Goal: Task Accomplishment & Management: Manage account settings

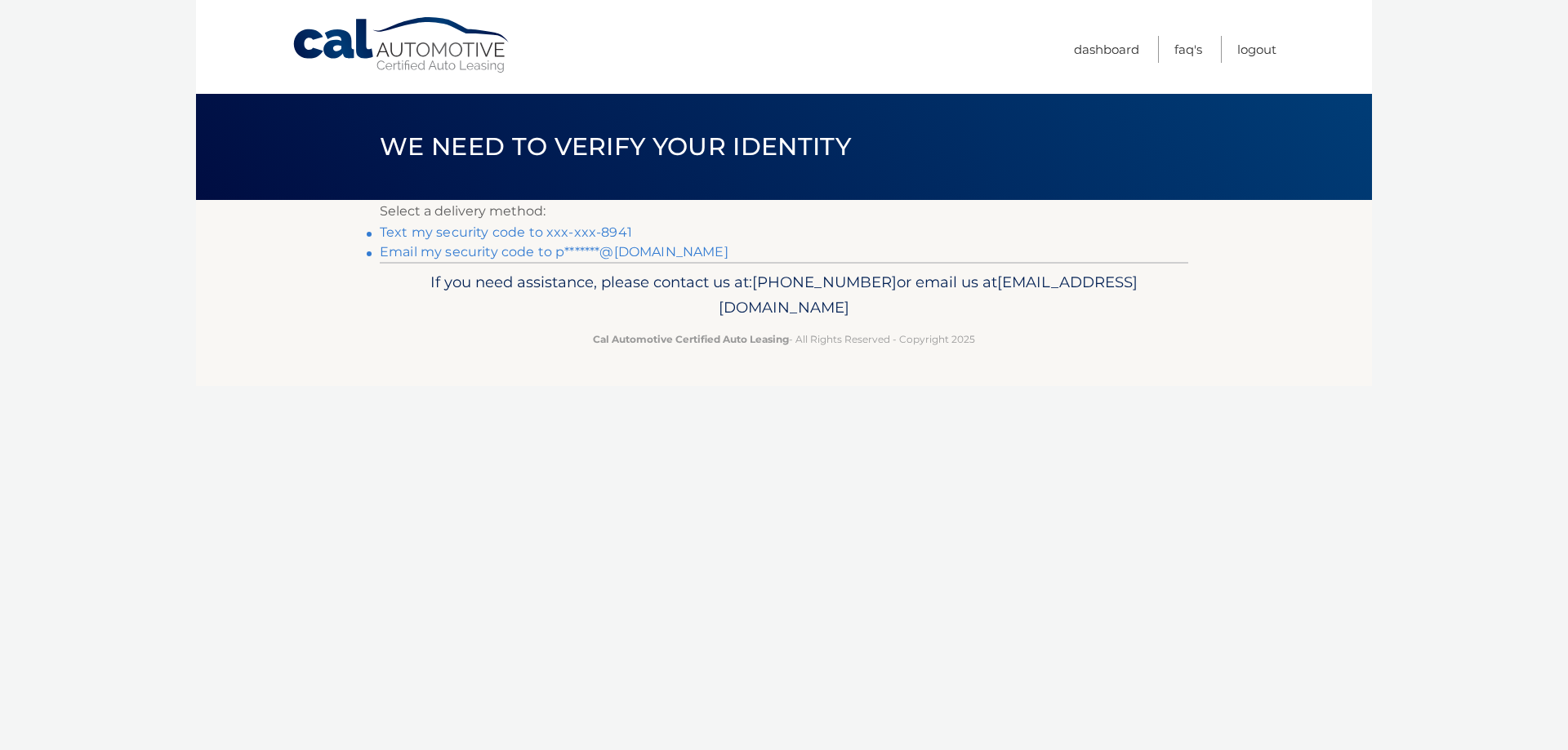
click at [520, 236] on link "Text my security code to xxx-xxx-8941" at bounding box center [506, 232] width 252 height 16
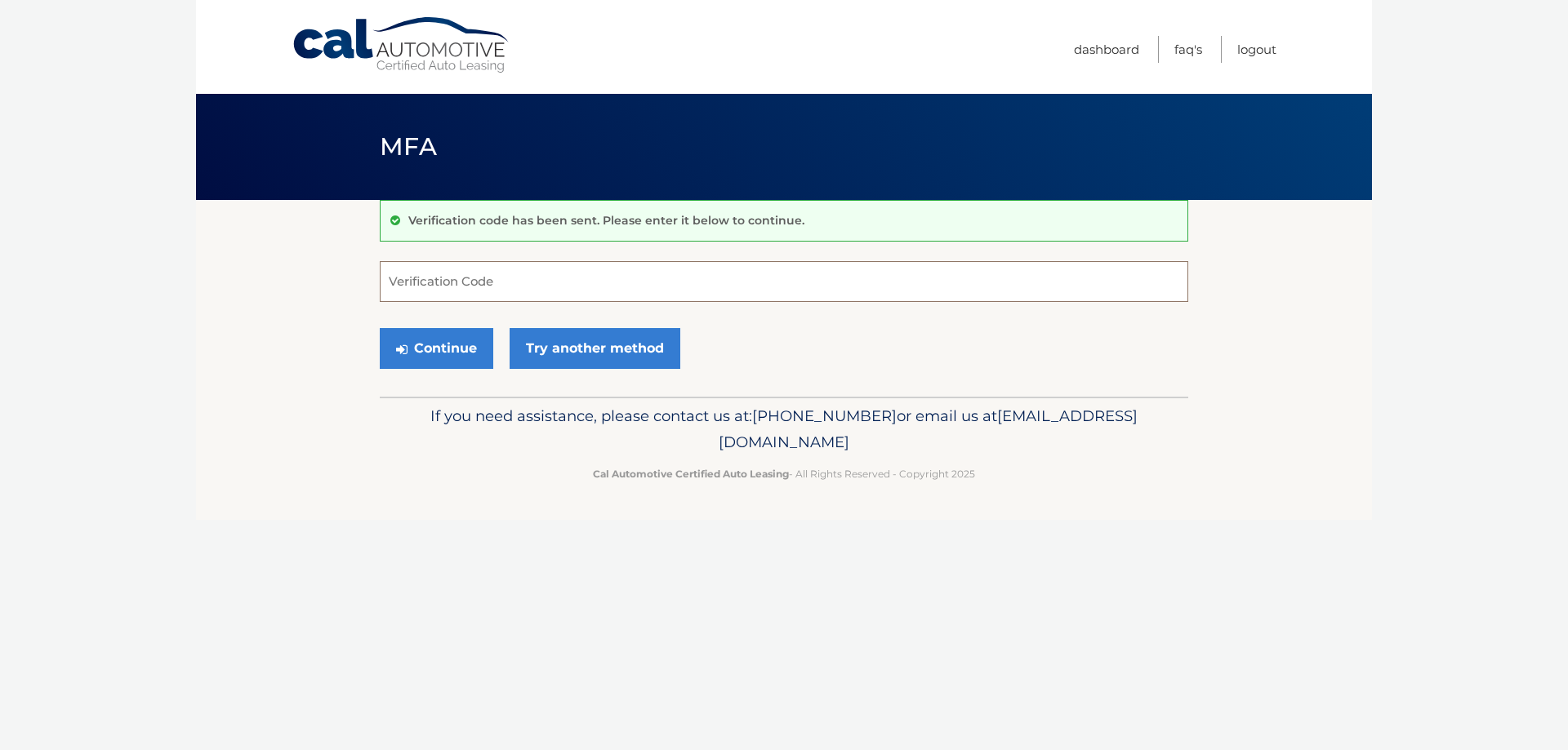
click at [435, 286] on input "Verification Code" at bounding box center [784, 281] width 808 height 41
drag, startPoint x: 455, startPoint y: 287, endPoint x: 444, endPoint y: 292, distance: 12.1
click at [454, 288] on input "Verification Code" at bounding box center [784, 281] width 808 height 41
type input "038169"
click at [432, 354] on button "Continue" at bounding box center [436, 349] width 114 height 41
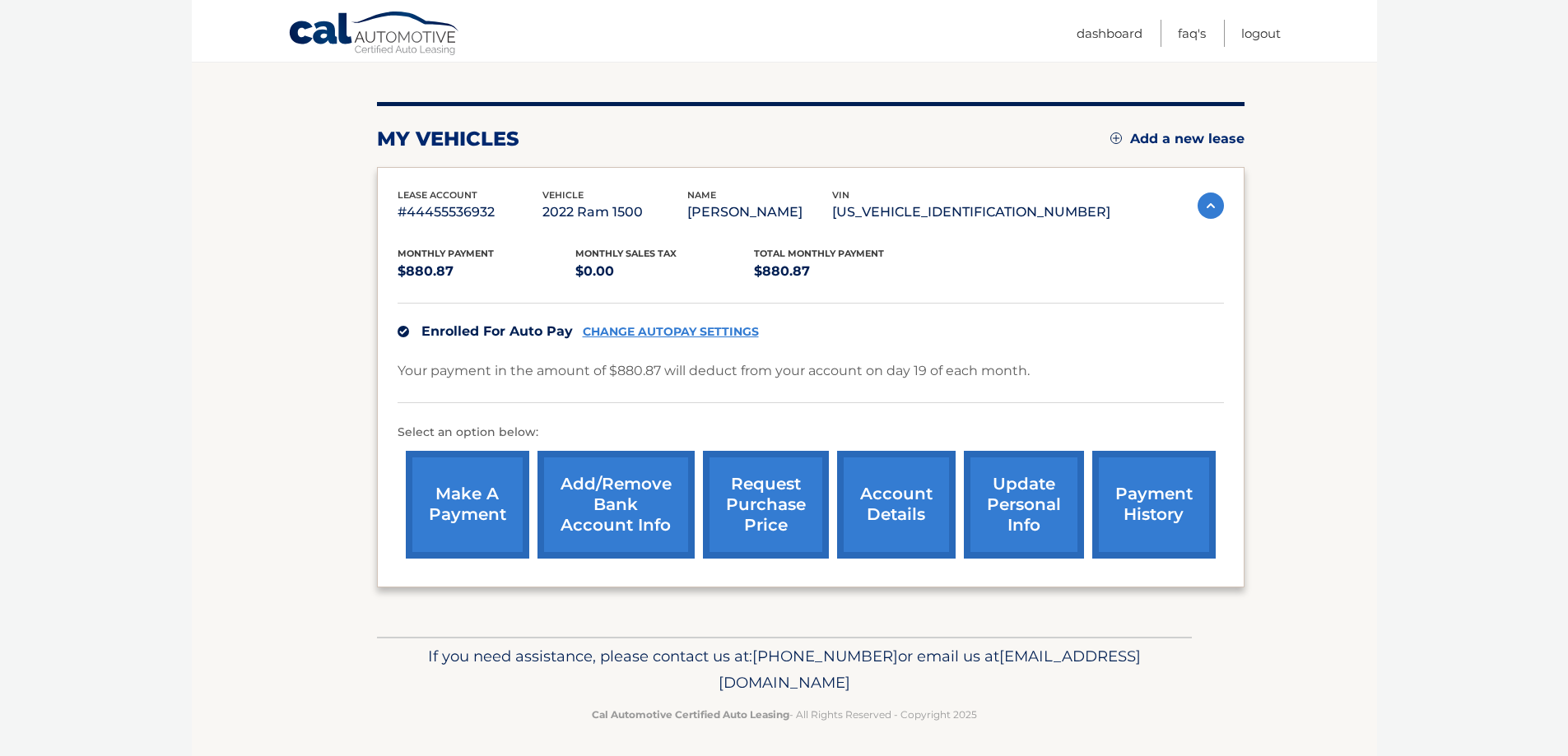
scroll to position [178, 0]
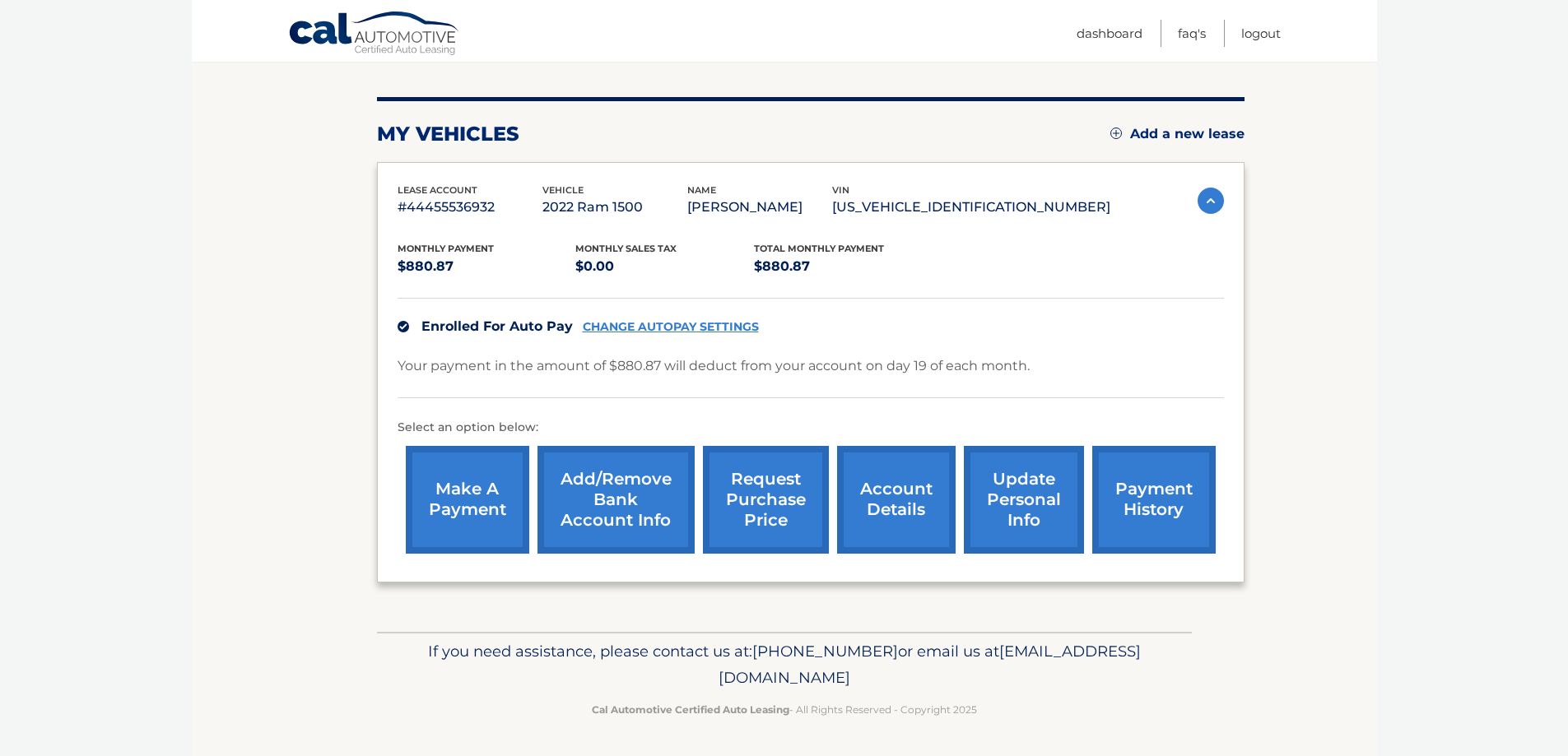
click at [883, 496] on link "account details" at bounding box center [897, 499] width 119 height 108
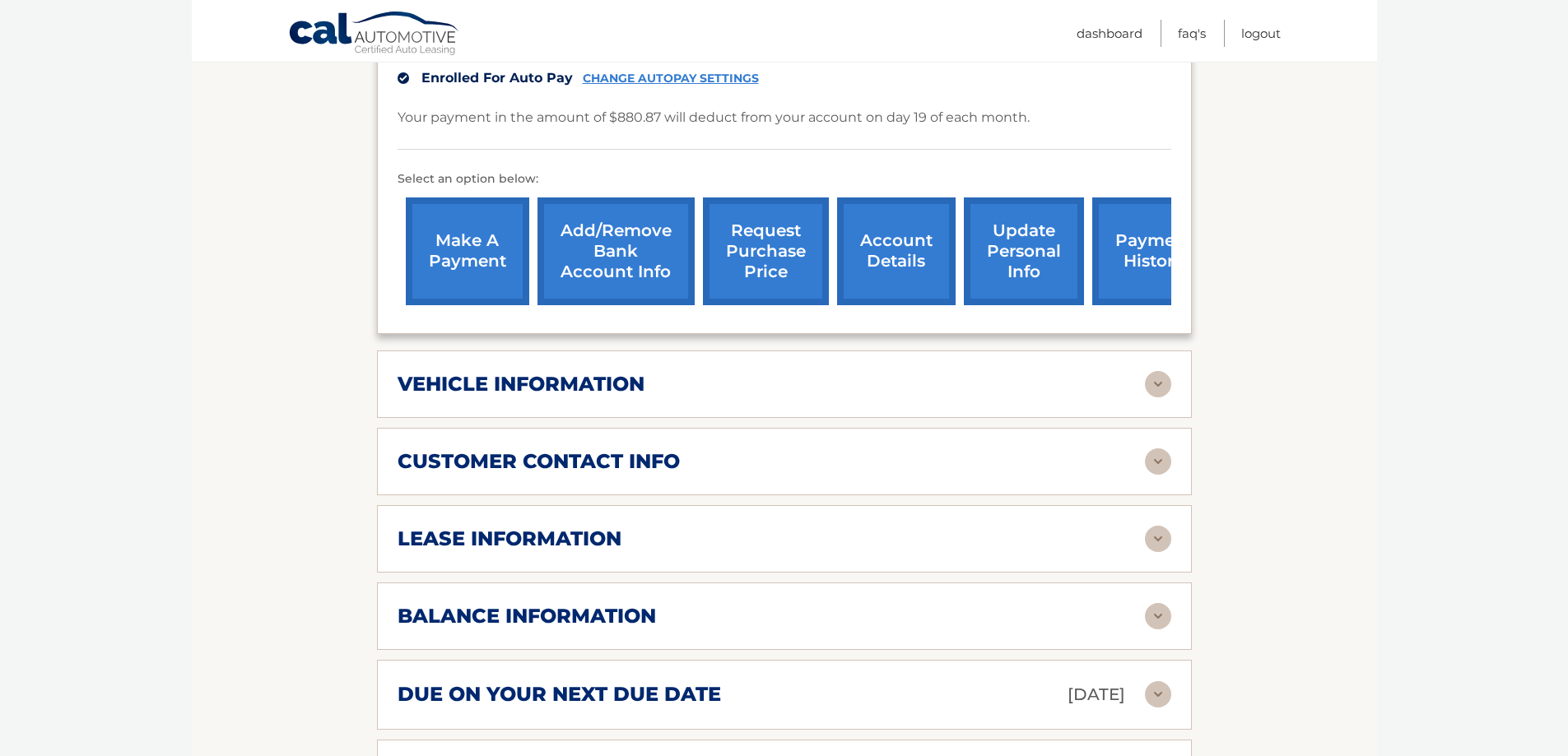
scroll to position [576, 0]
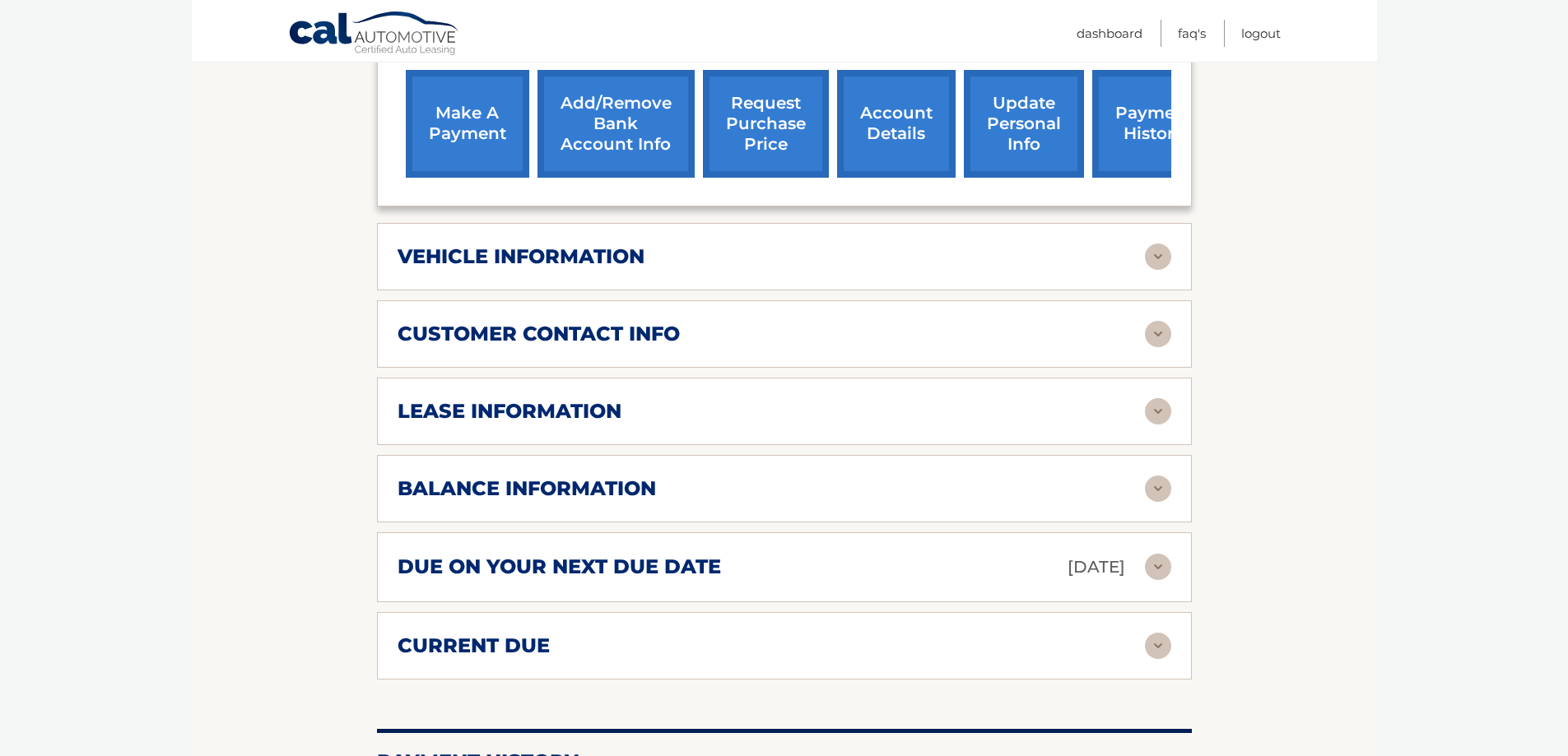
click at [1155, 251] on img at bounding box center [1158, 257] width 26 height 26
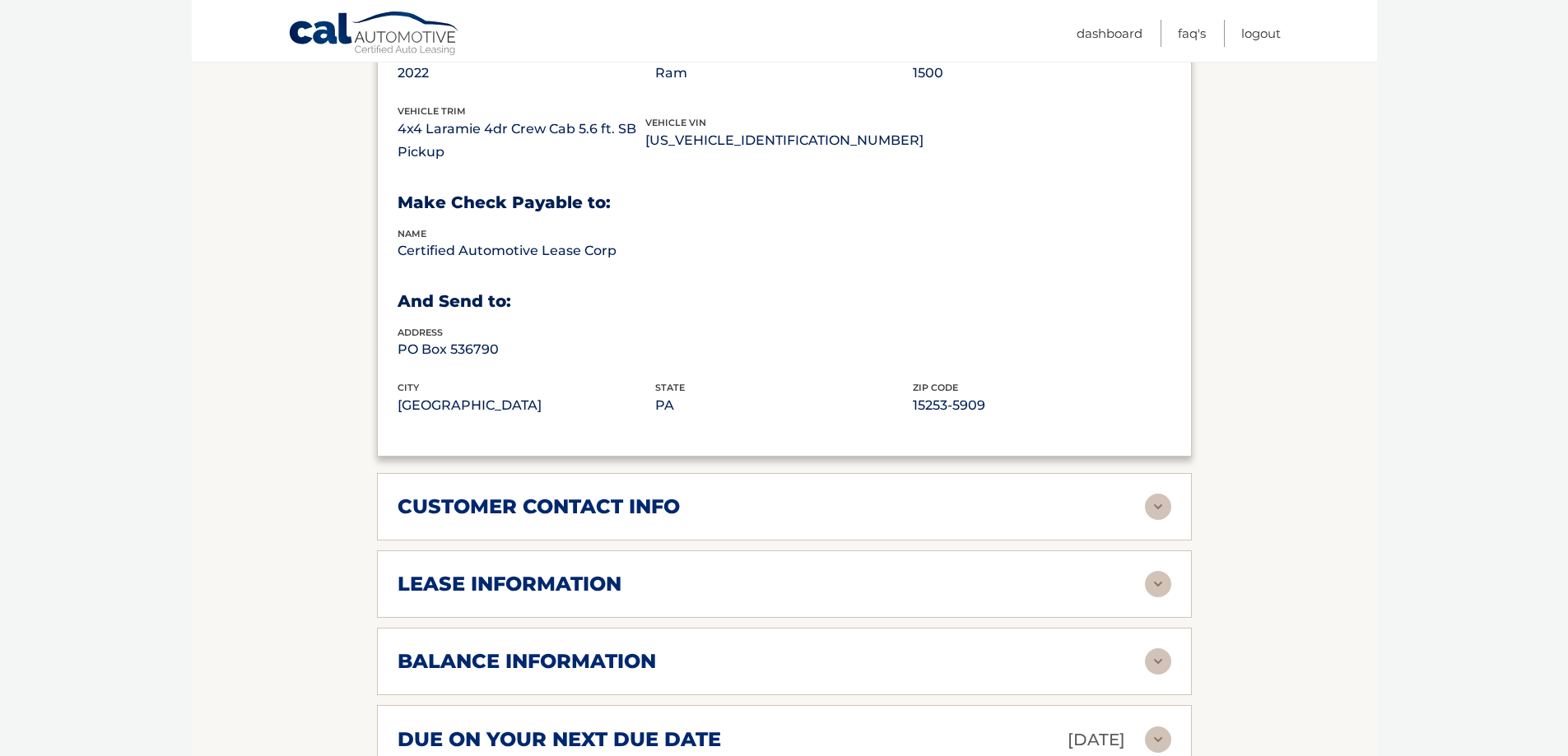
scroll to position [905, 0]
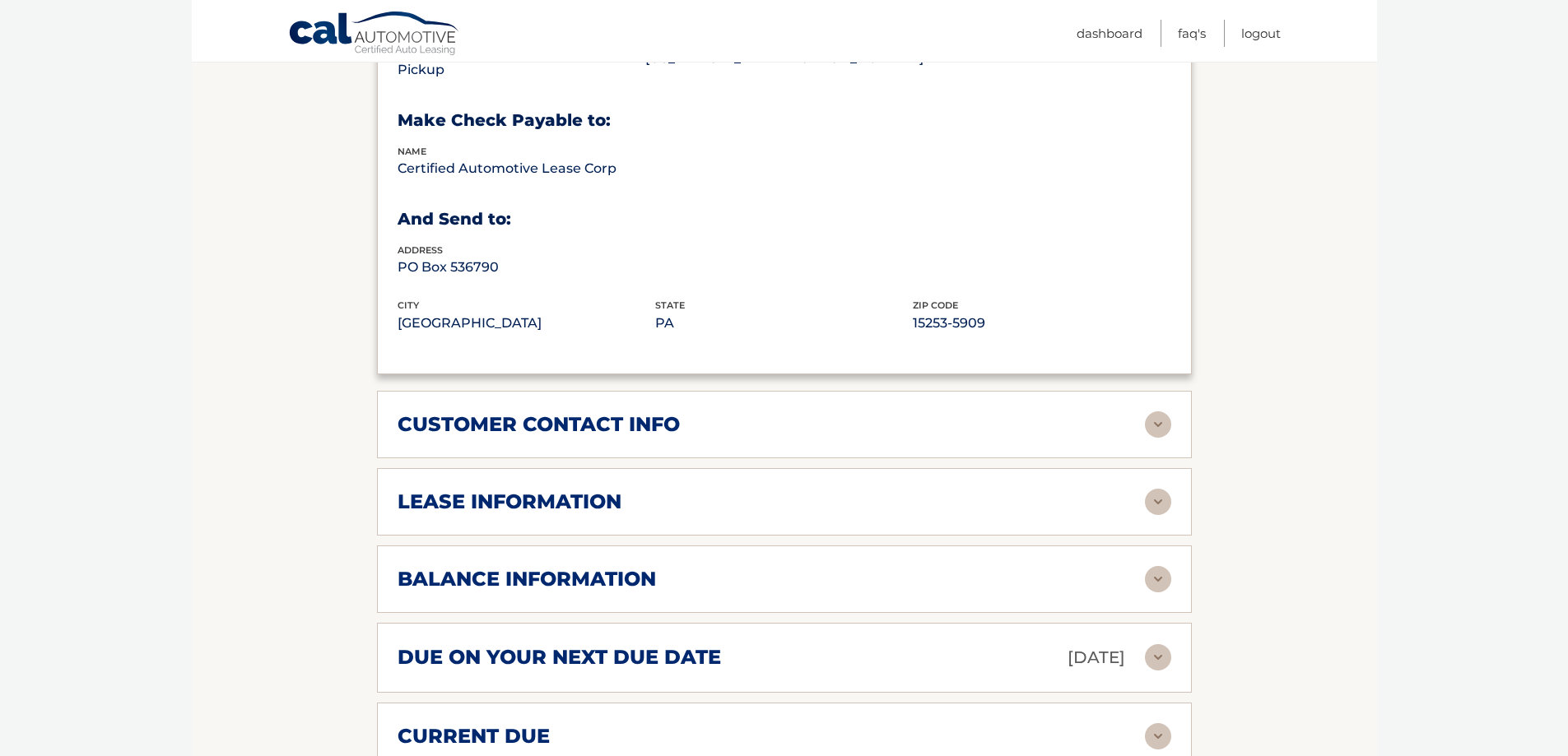
click at [1158, 509] on img at bounding box center [1158, 502] width 26 height 26
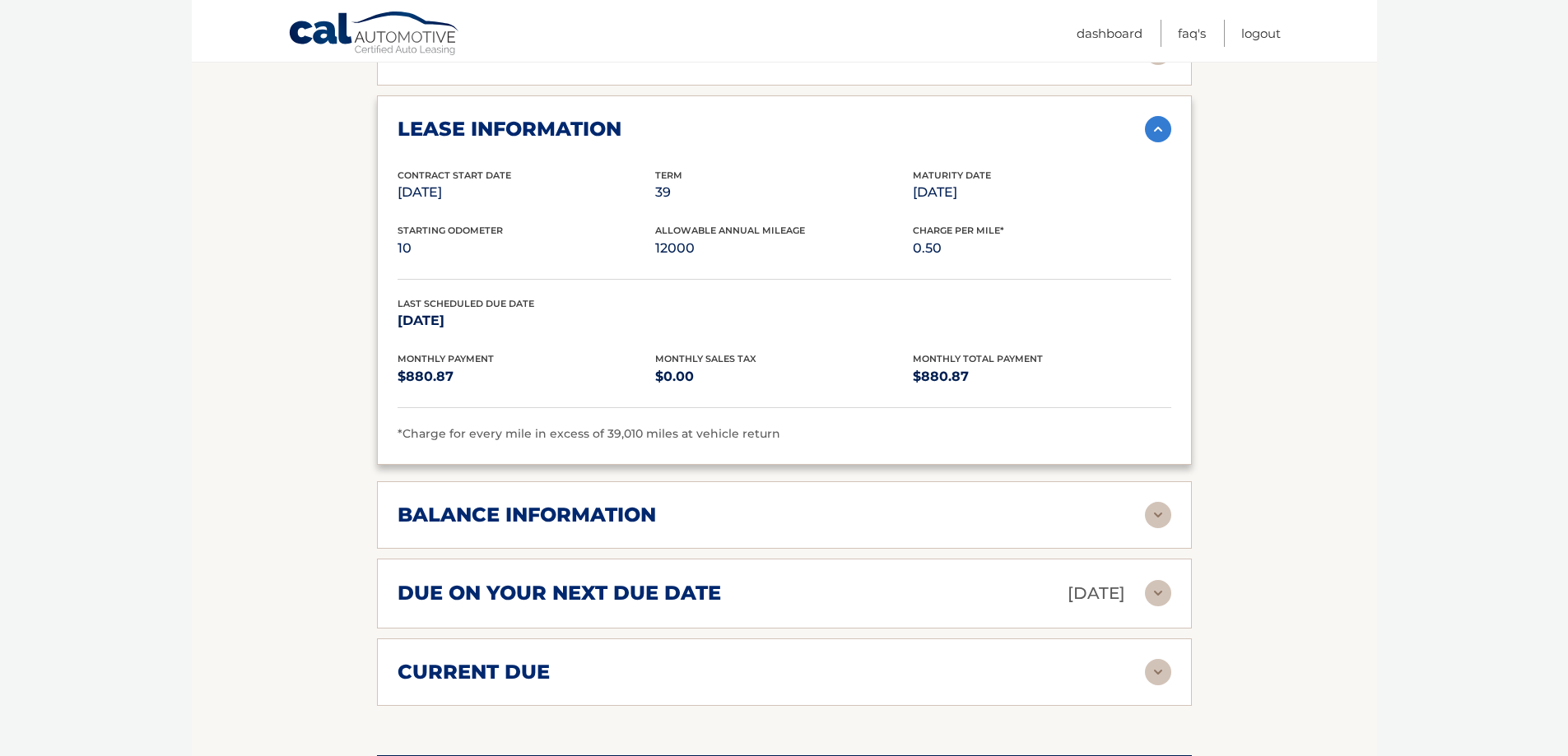
scroll to position [1399, 0]
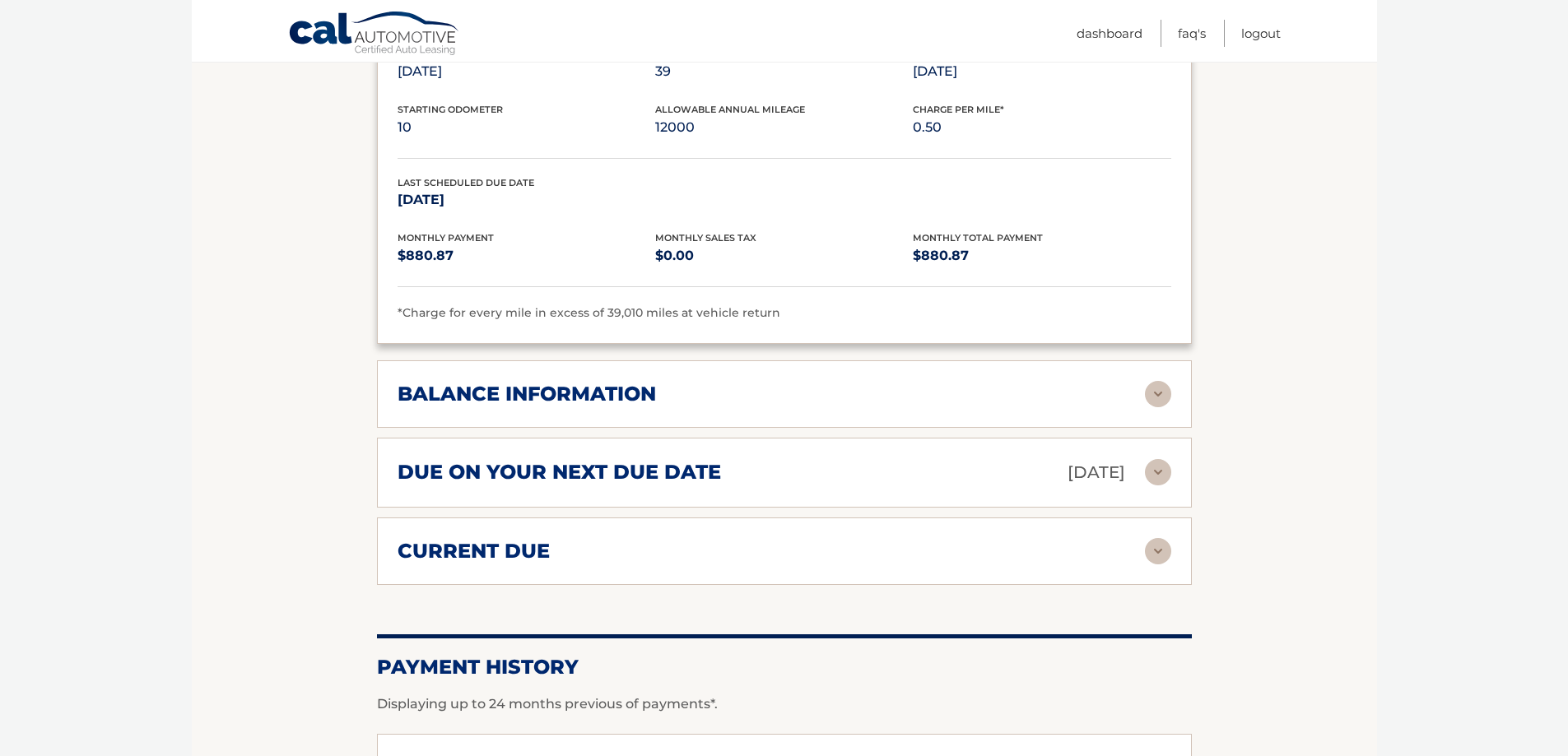
click at [1152, 399] on img at bounding box center [1158, 394] width 26 height 26
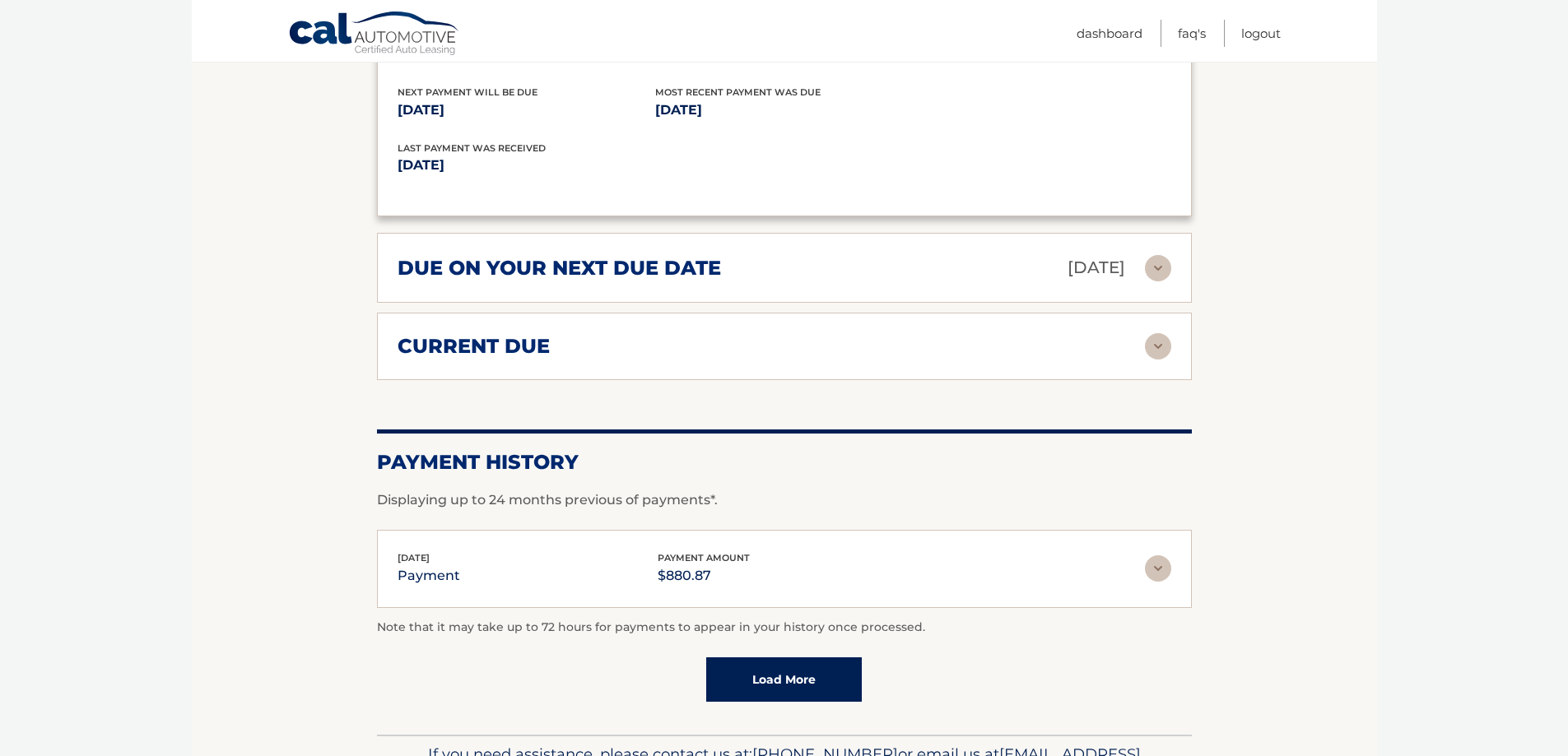
scroll to position [1905, 0]
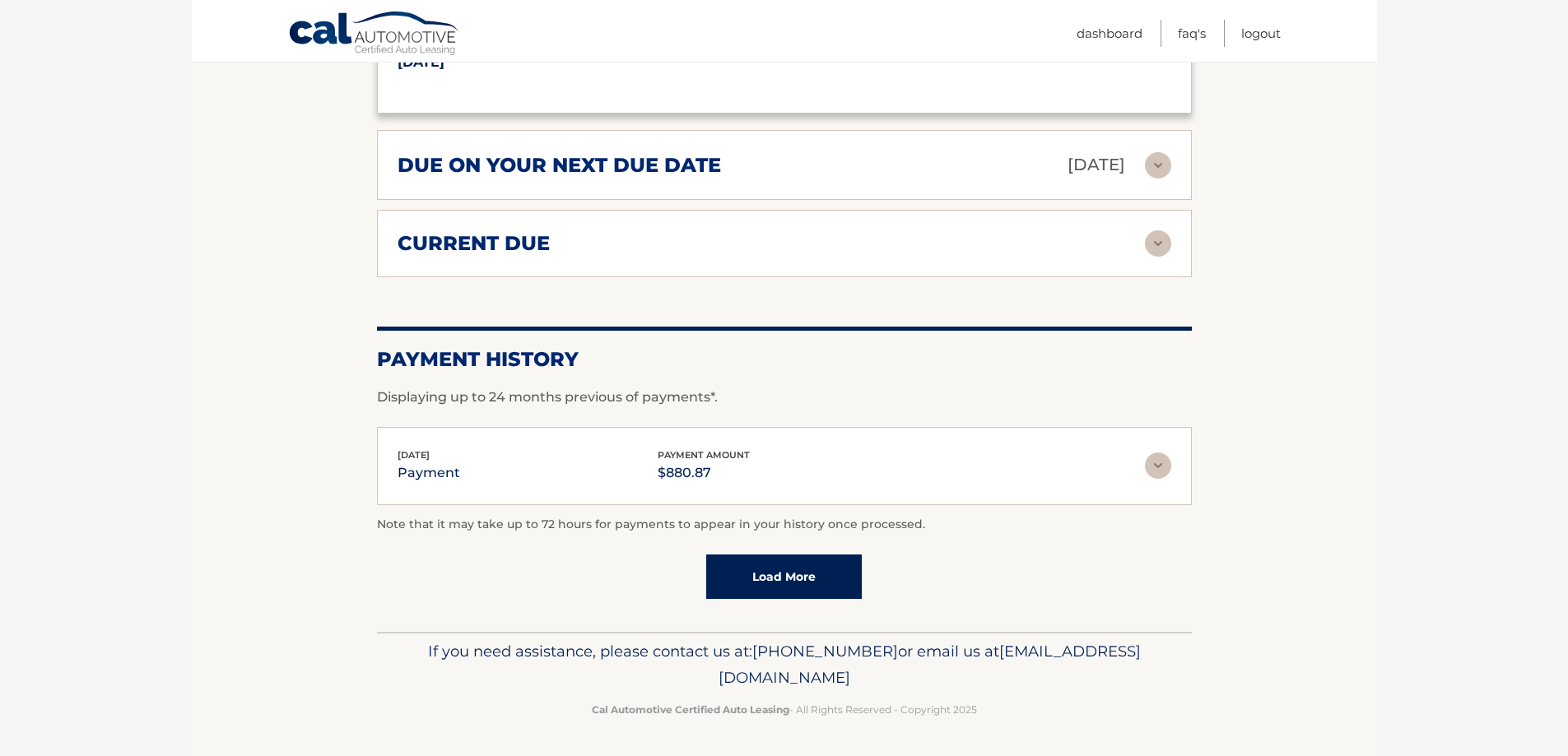
click at [822, 577] on link "Load More" at bounding box center [784, 577] width 156 height 45
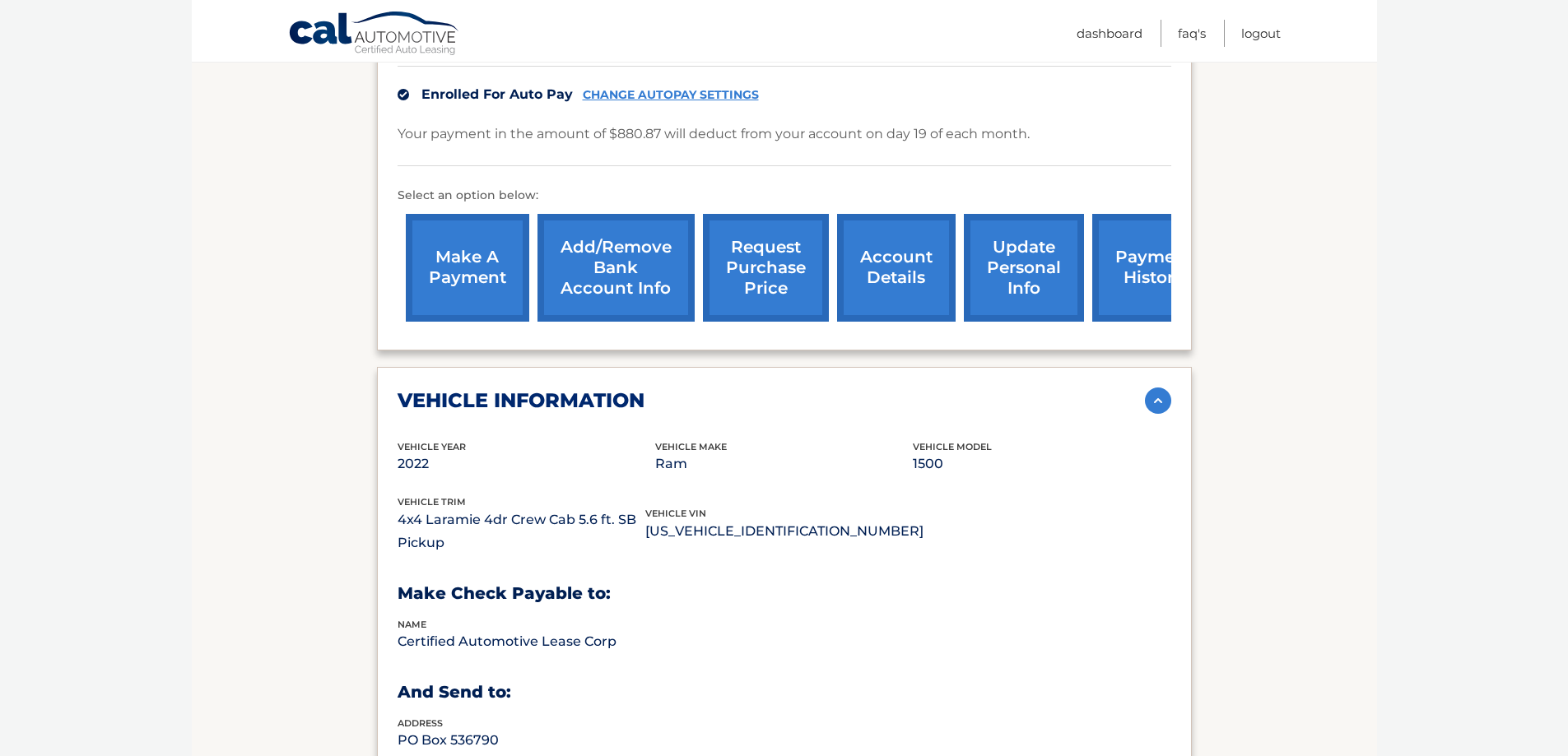
scroll to position [424, 0]
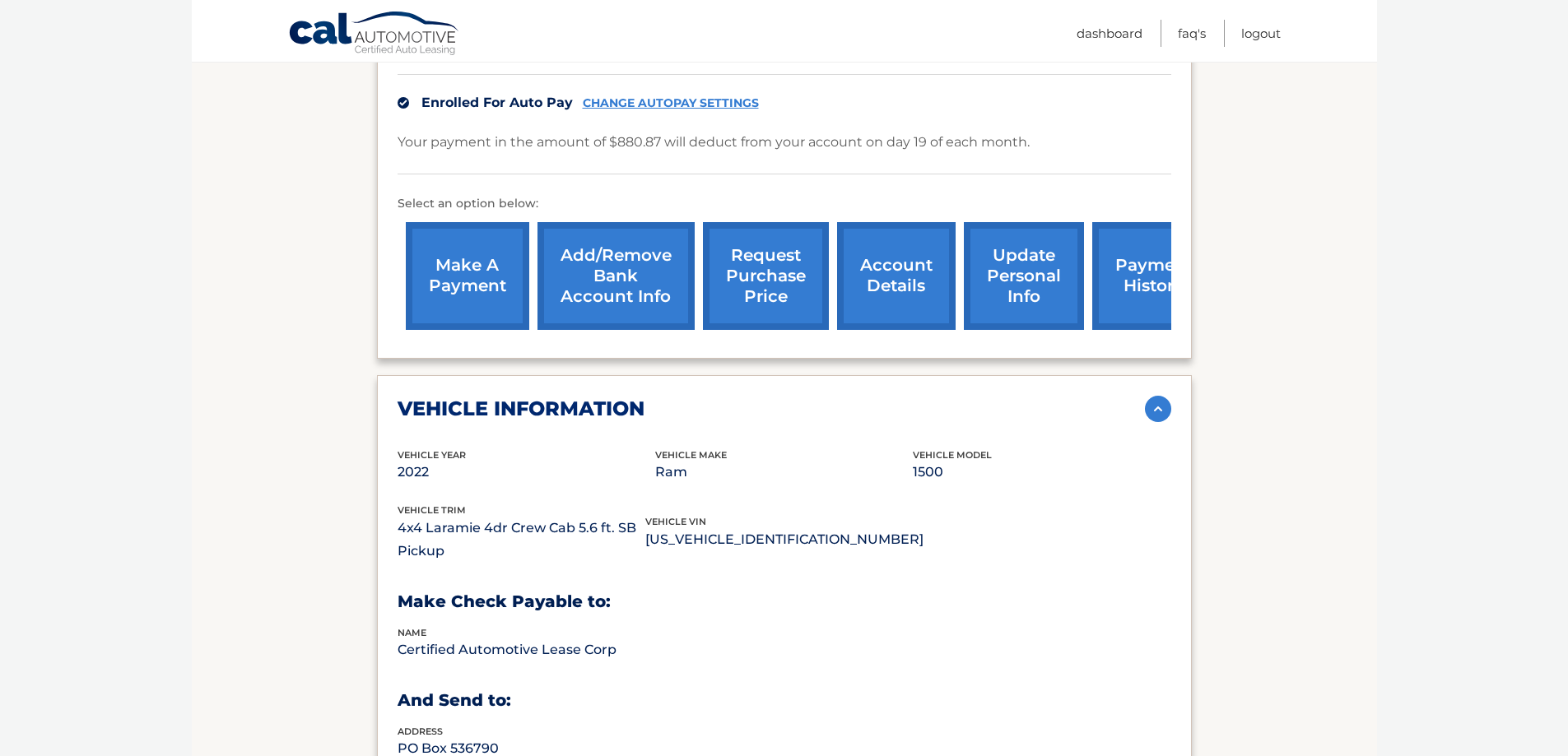
click at [1166, 413] on img at bounding box center [1158, 409] width 26 height 26
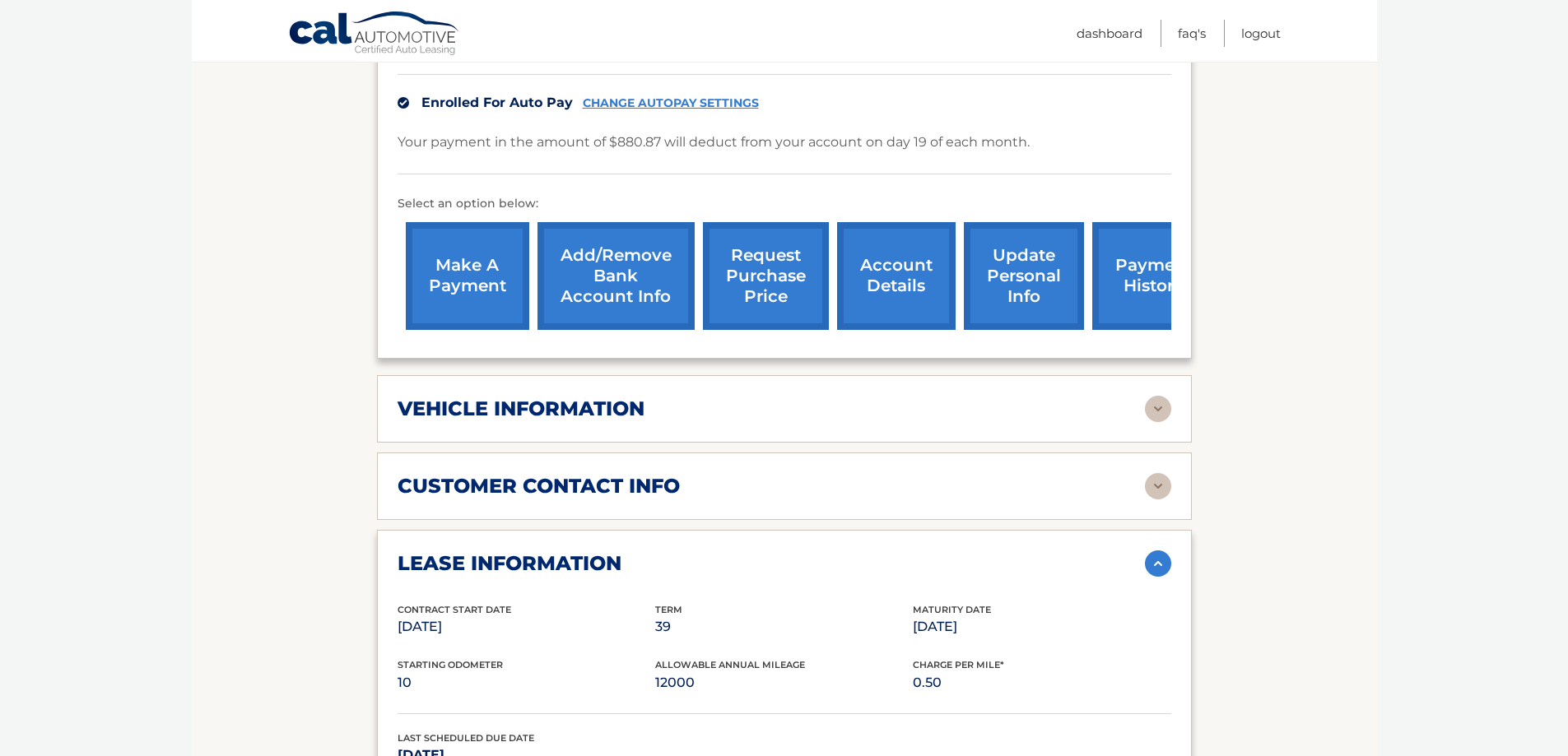
click at [1168, 569] on img at bounding box center [1158, 564] width 26 height 26
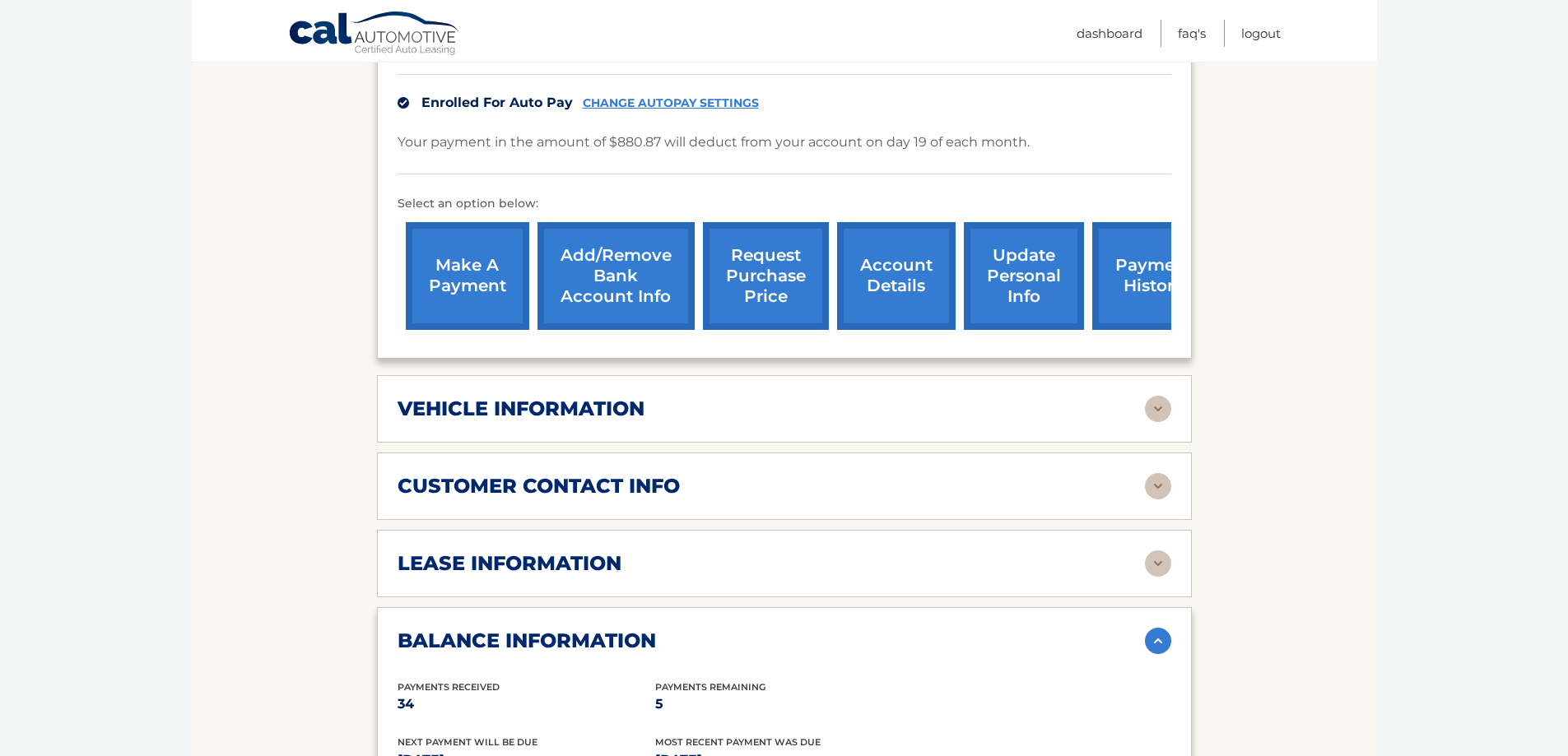
click at [1155, 642] on img at bounding box center [1158, 641] width 26 height 26
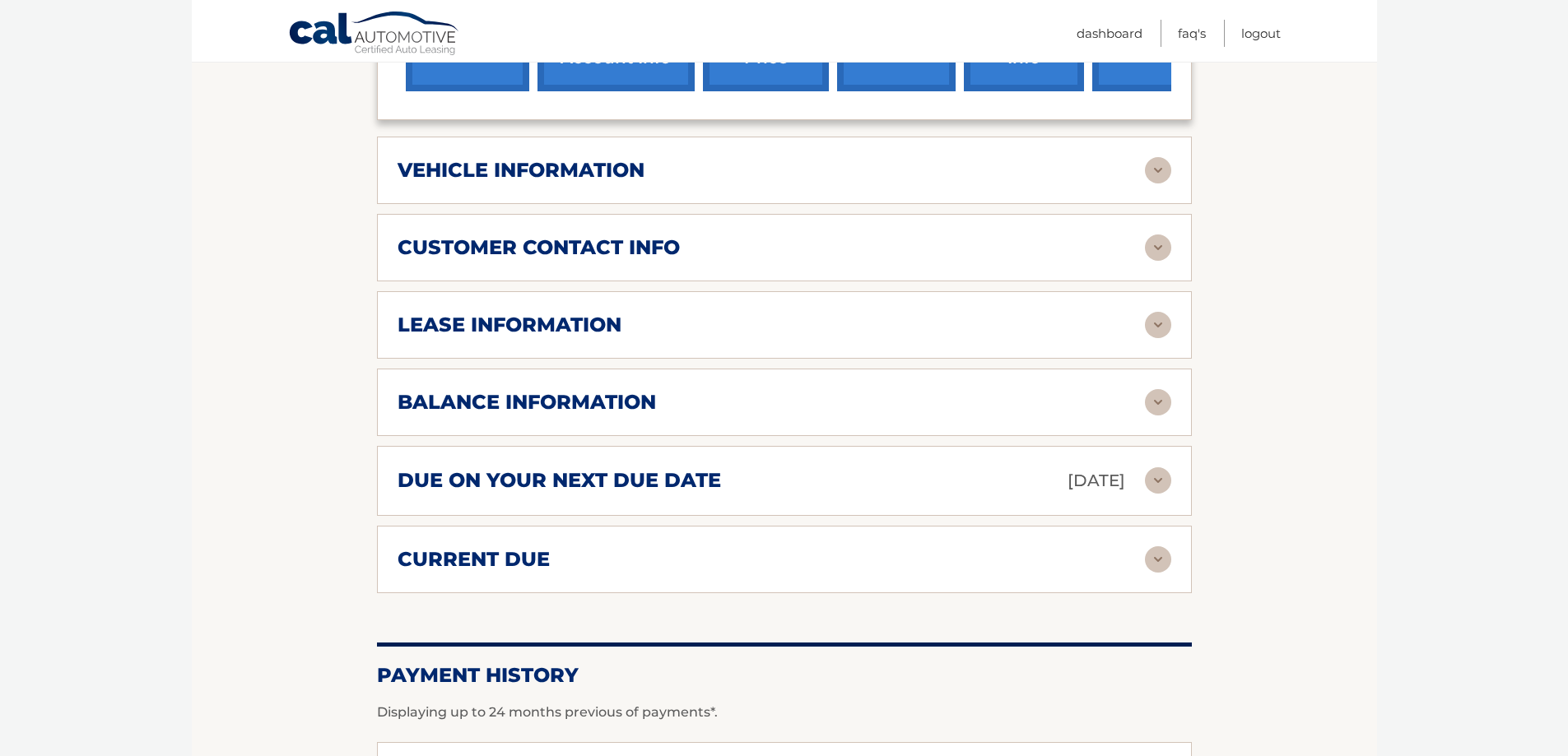
scroll to position [670, 0]
